Goal: Find contact information: Find contact information

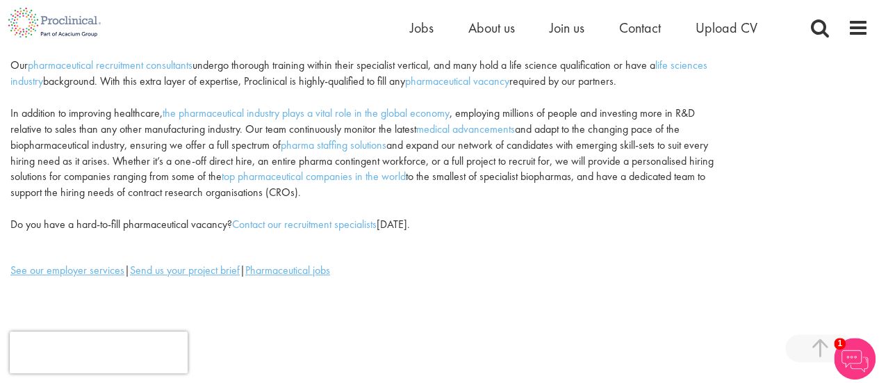
scroll to position [347, 0]
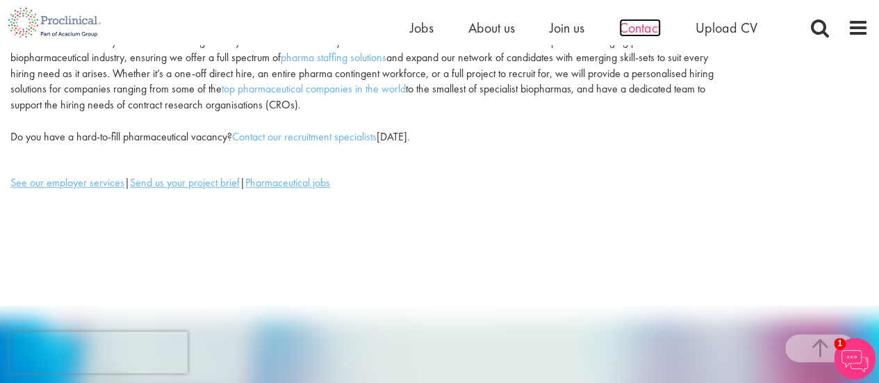
click at [650, 29] on span "Contact" at bounding box center [640, 28] width 42 height 18
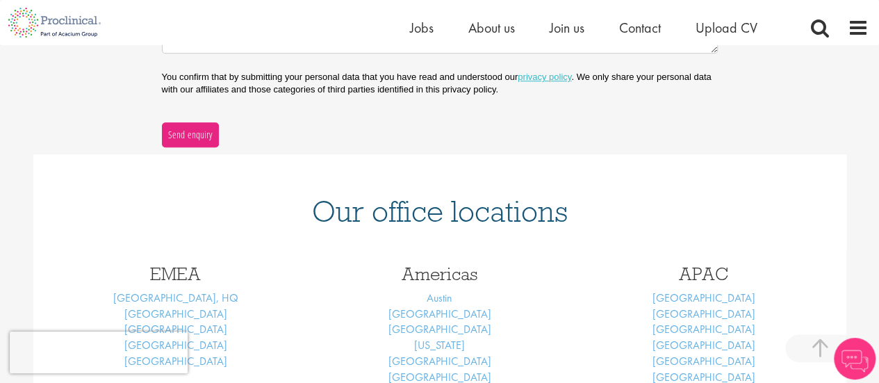
scroll to position [556, 0]
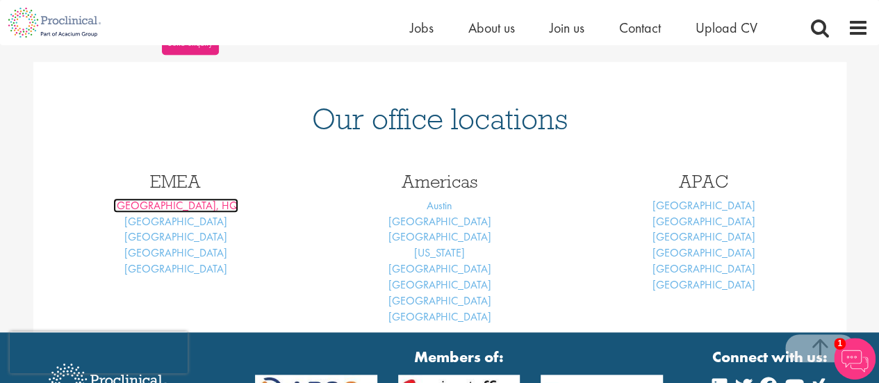
click at [181, 203] on link "[GEOGRAPHIC_DATA], HQ" at bounding box center [175, 205] width 125 height 15
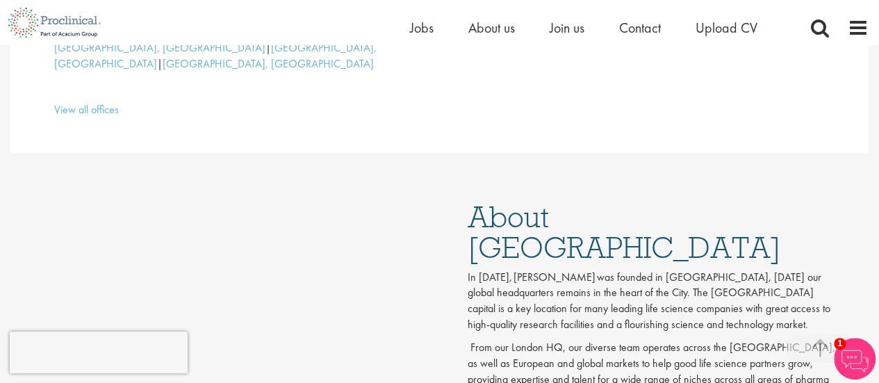
scroll to position [278, 0]
